Goal: Task Accomplishment & Management: Manage account settings

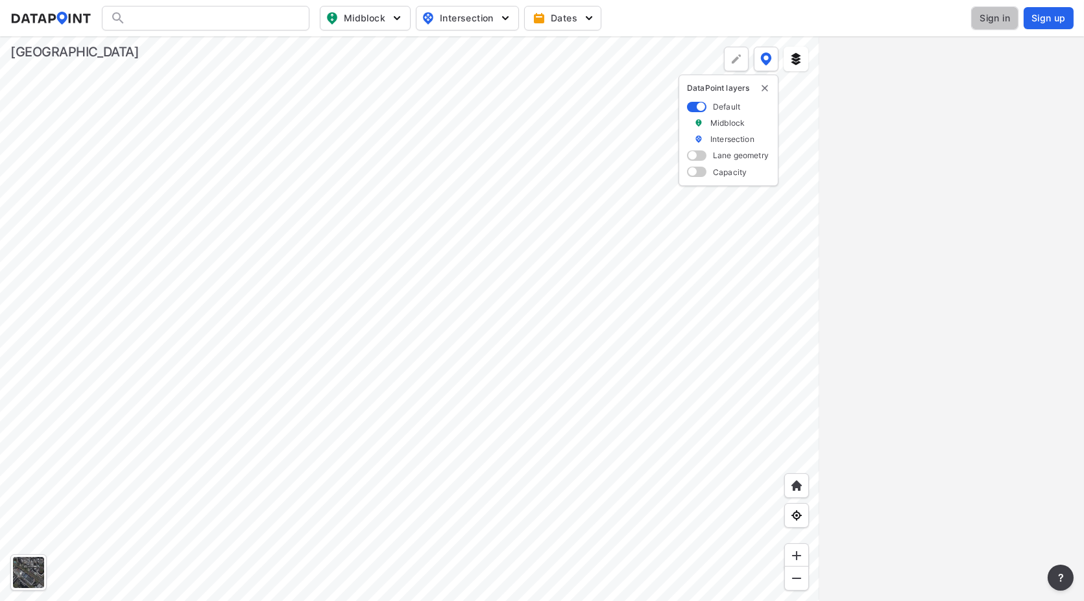
click at [1008, 18] on span "Sign in" at bounding box center [994, 18] width 30 height 13
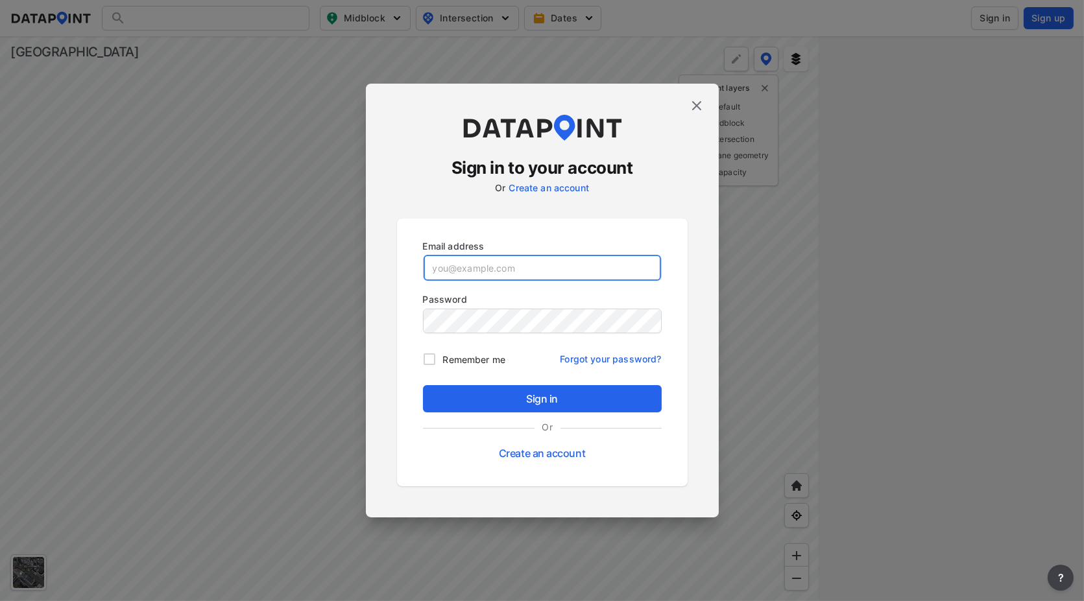
type input "[EMAIL_ADDRESS][DOMAIN_NAME]"
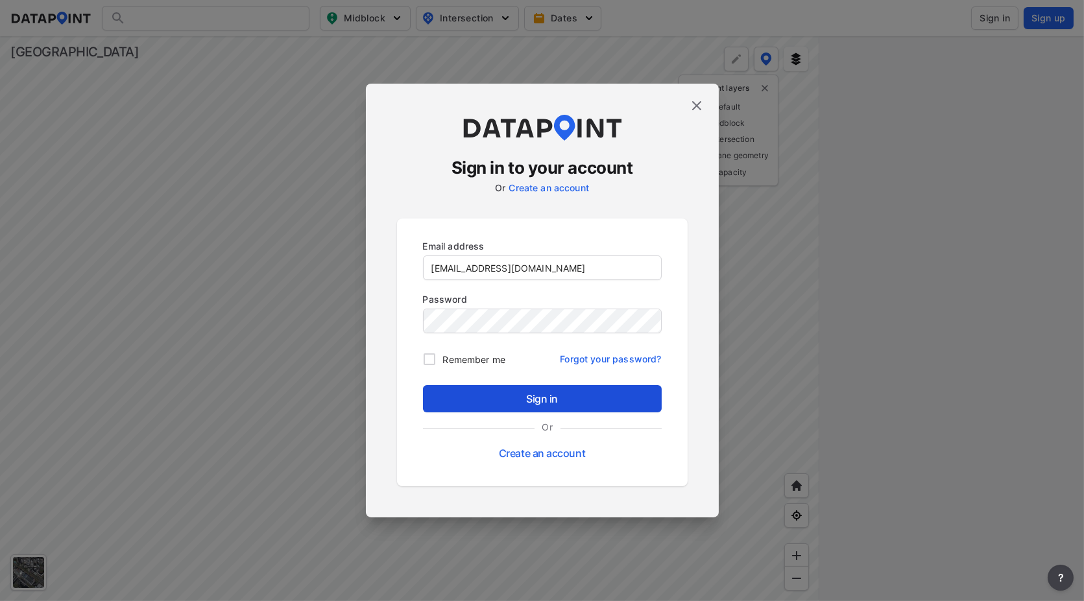
click at [548, 397] on span "Sign in" at bounding box center [542, 399] width 218 height 16
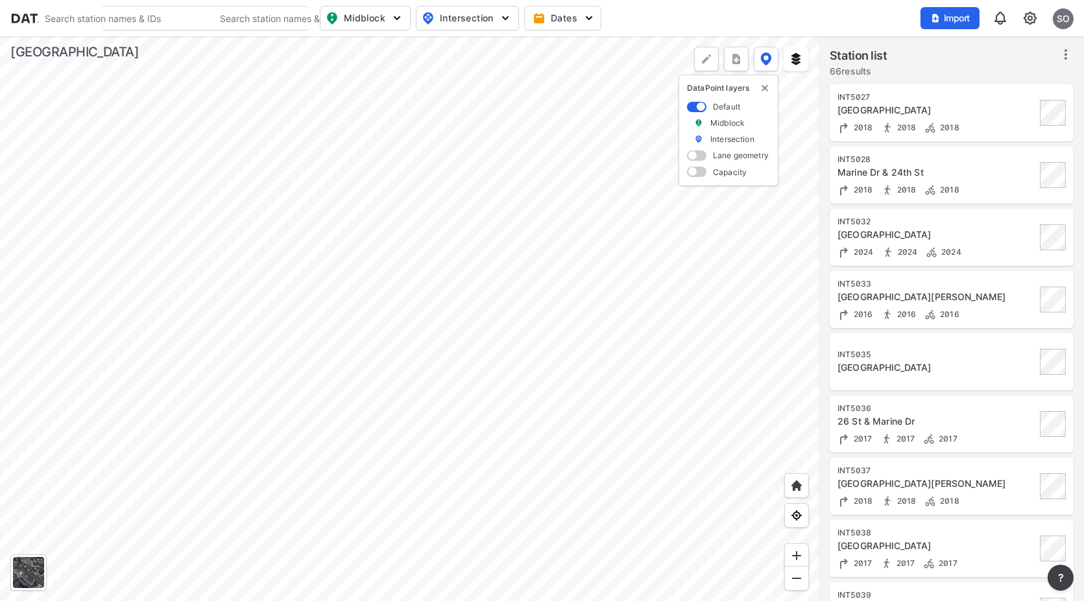
click at [793, 296] on div at bounding box center [409, 318] width 819 height 565
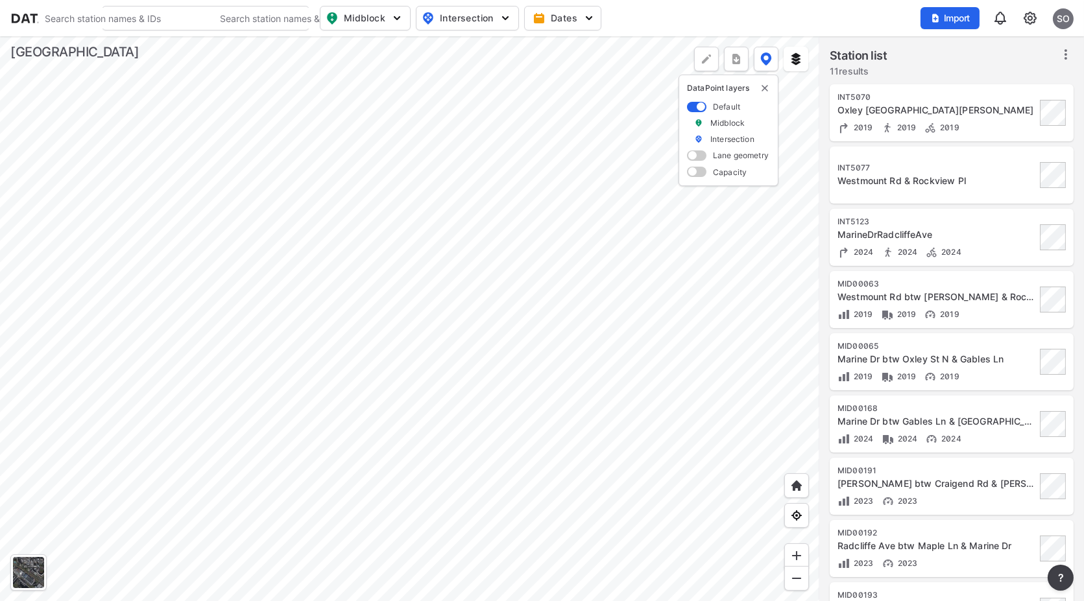
click at [348, 342] on div at bounding box center [409, 318] width 819 height 565
